Goal: Task Accomplishment & Management: Use online tool/utility

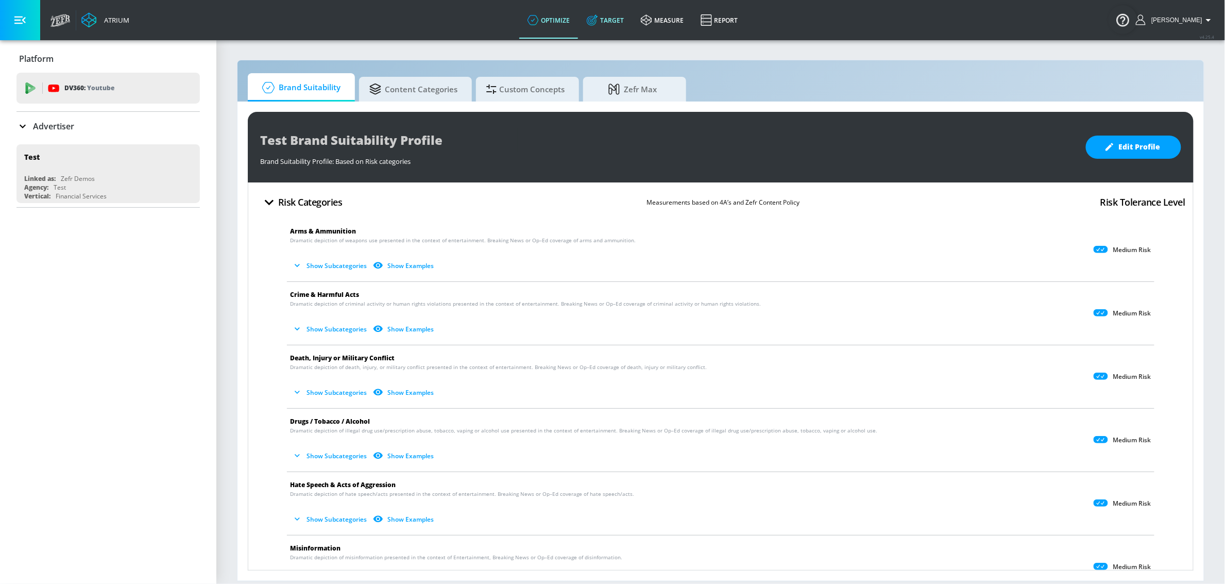
click at [598, 20] on icon at bounding box center [592, 19] width 11 height 11
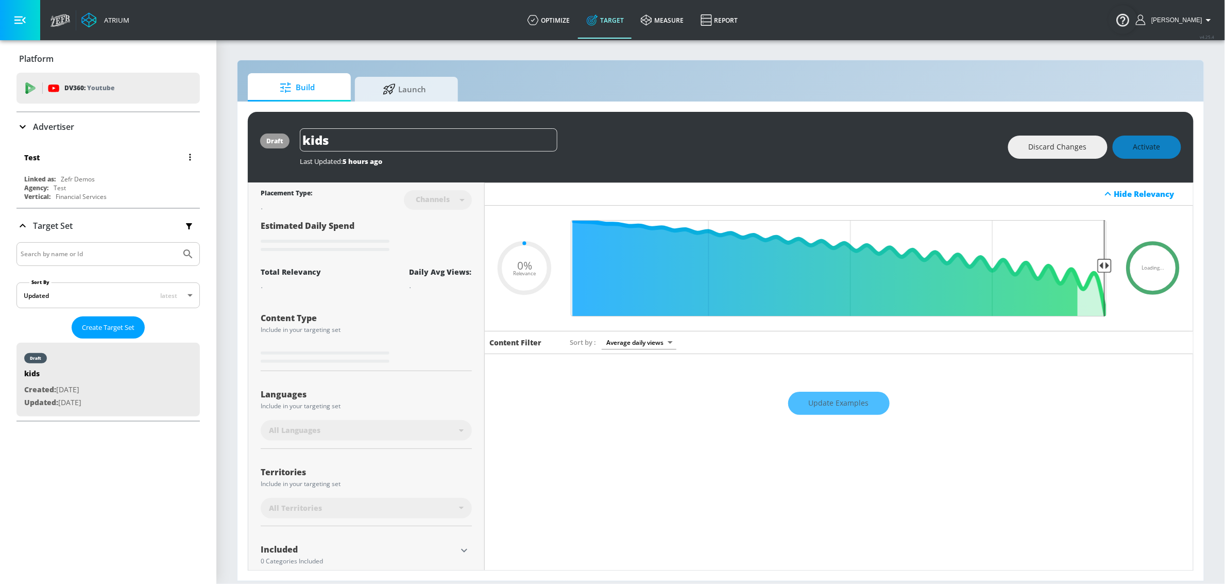
type input "0.05"
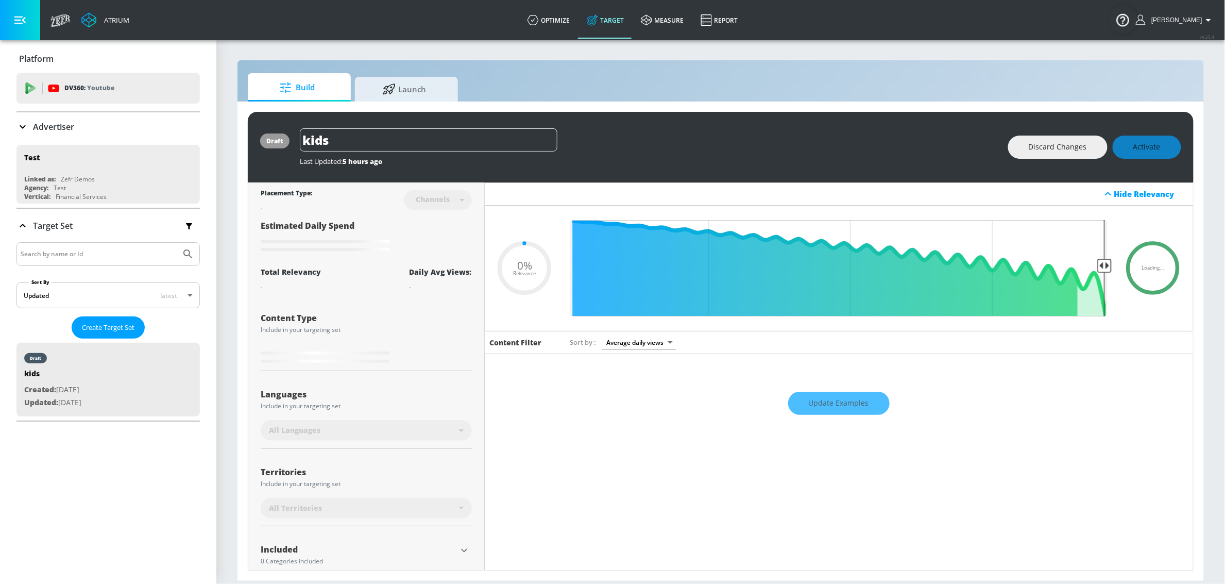
click at [107, 129] on div "Advertiser" at bounding box center [107, 127] width 183 height 12
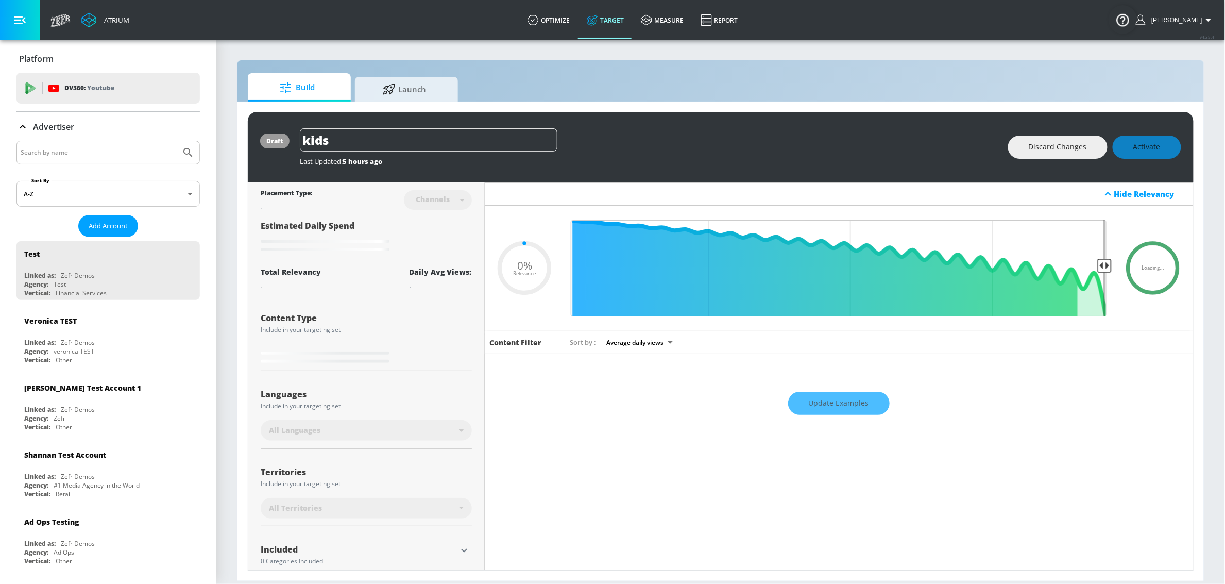
click at [100, 158] on input "Search by name" at bounding box center [99, 152] width 156 height 13
type input "cbs"
click at [177, 141] on button "Submit Search" at bounding box center [188, 152] width 23 height 23
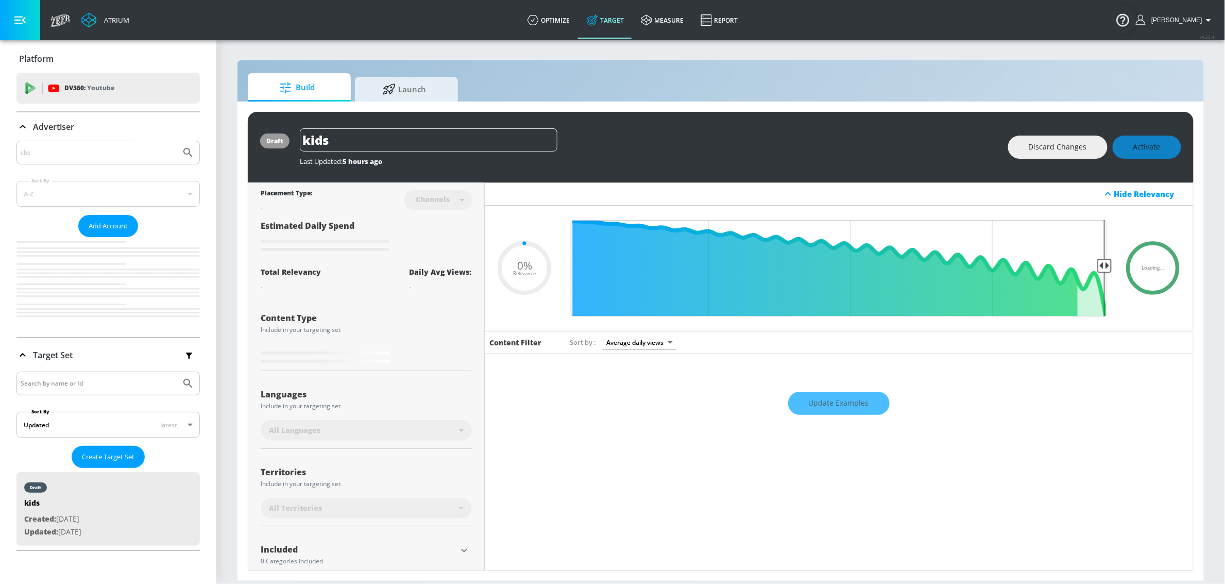
type input "0.05"
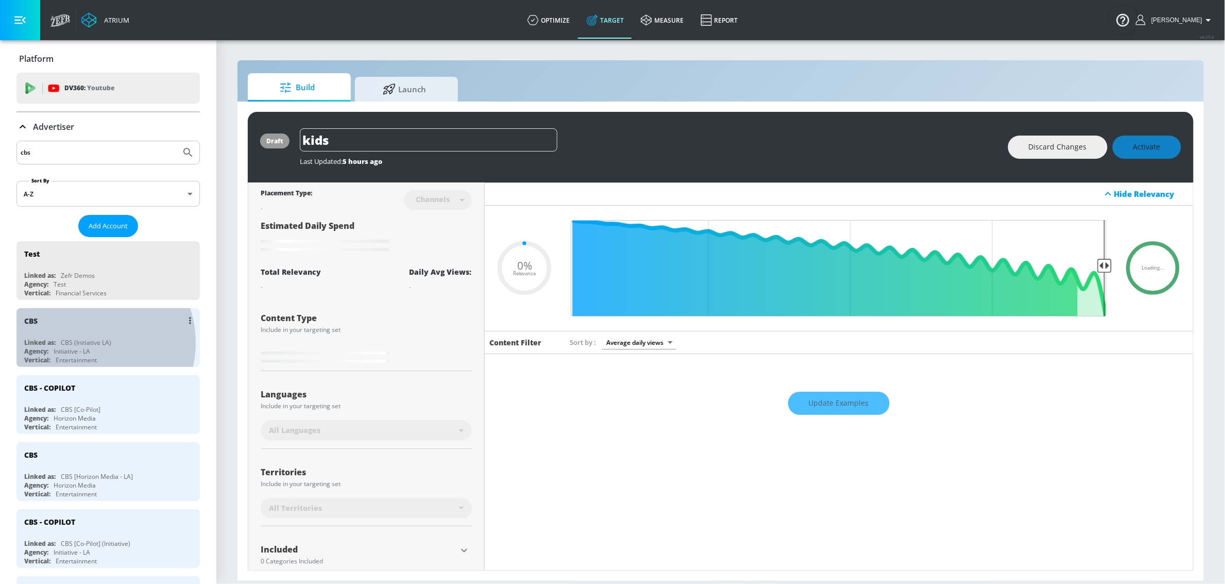
click at [86, 344] on div "CBS (Initiative LA)" at bounding box center [86, 342] width 50 height 9
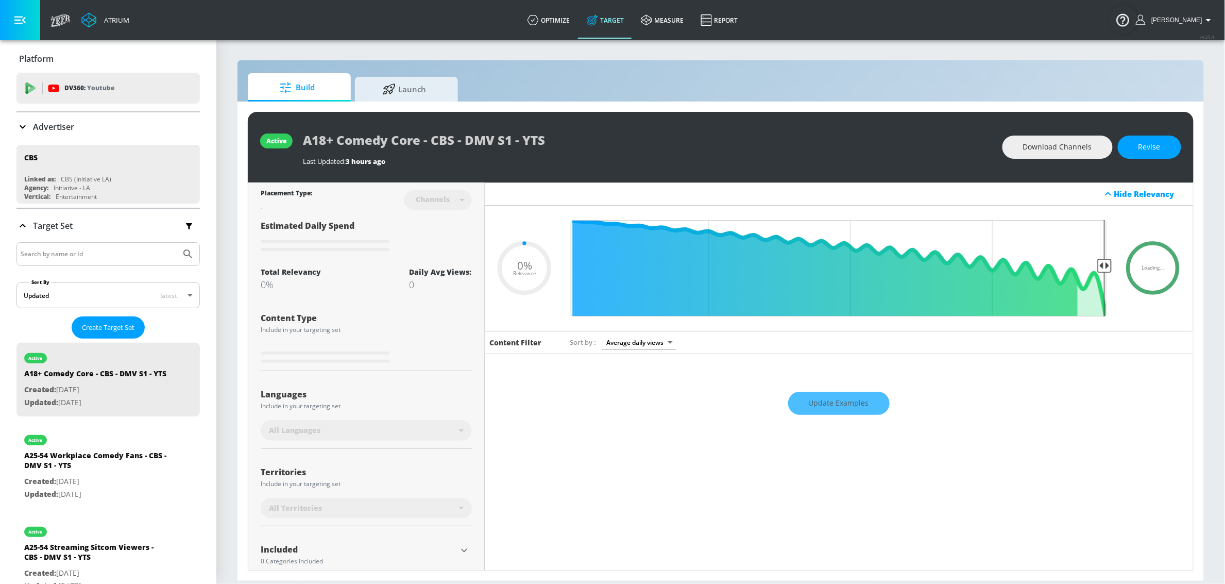
type input "0.05"
click at [546, 12] on link "optimize" at bounding box center [548, 20] width 59 height 37
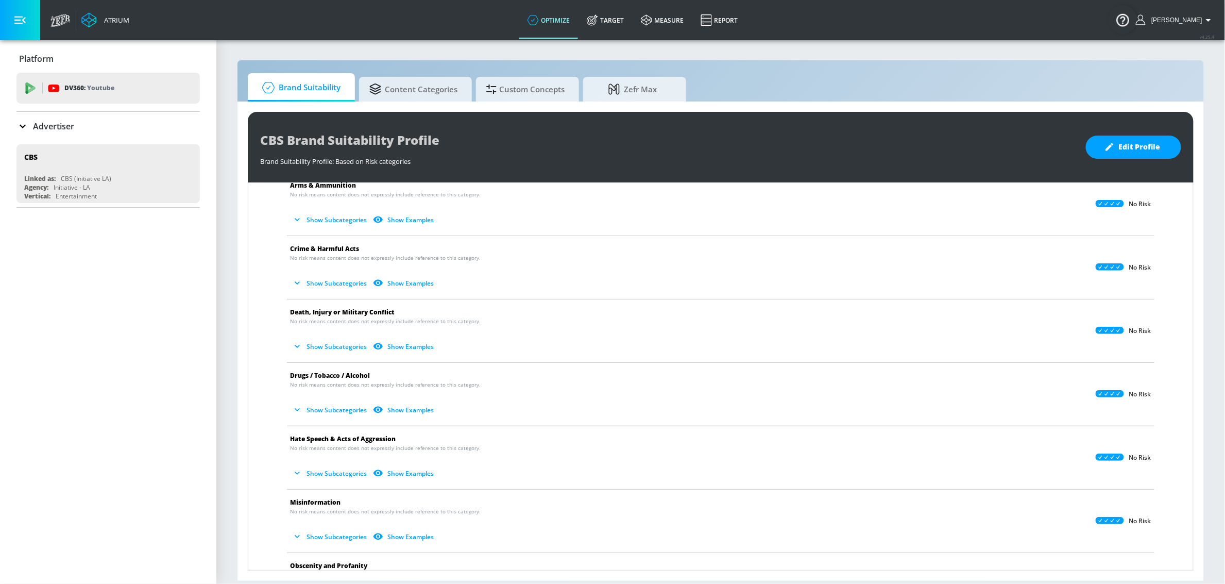
scroll to position [74, 0]
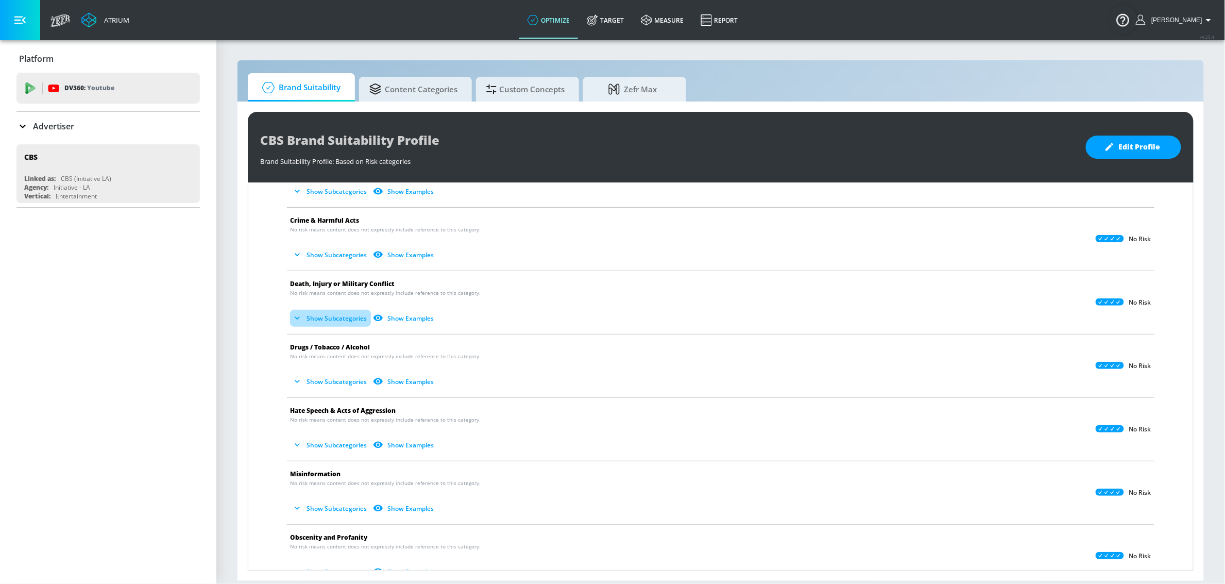
click at [314, 317] on button "Show Subcategories" at bounding box center [330, 318] width 81 height 17
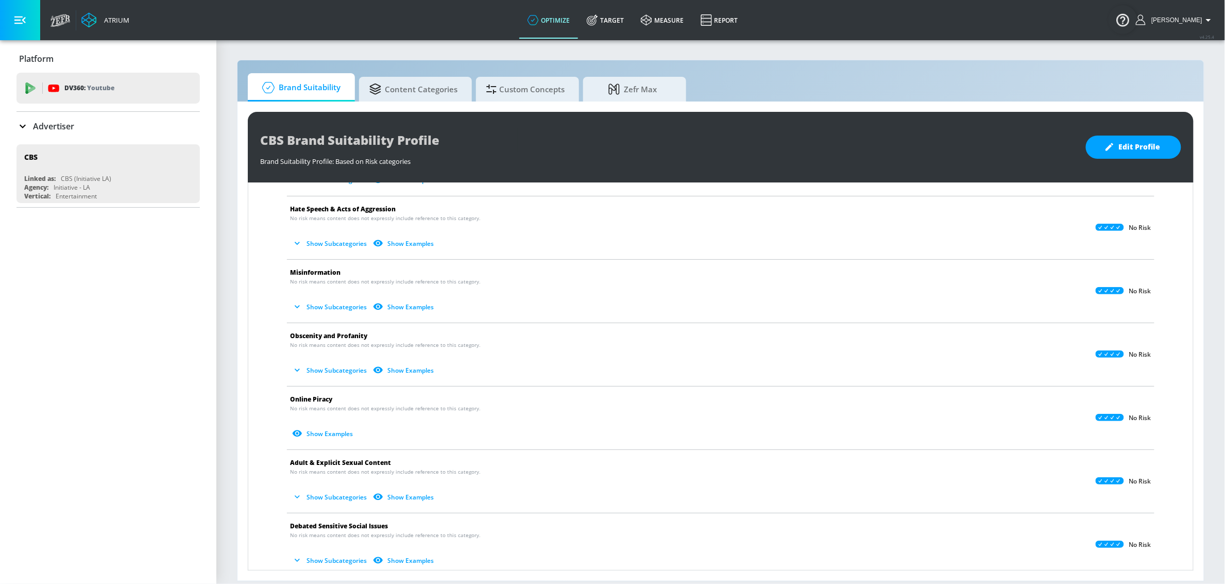
scroll to position [966, 0]
